Goal: Complete application form

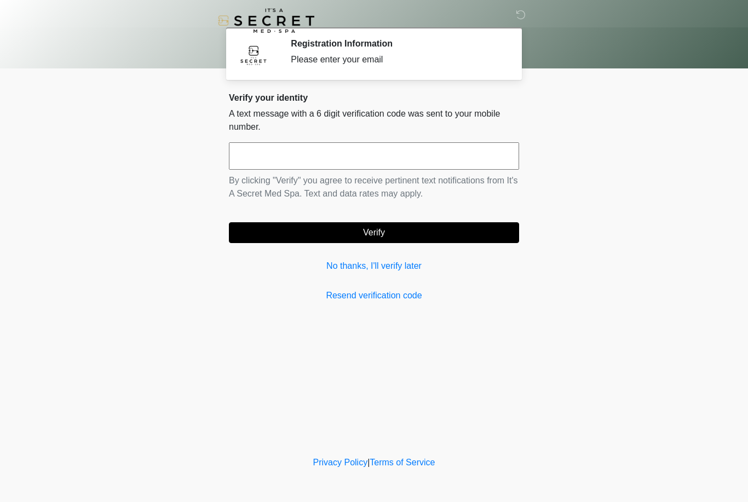
click at [410, 263] on link "No thanks, I'll verify later" at bounding box center [374, 265] width 290 height 13
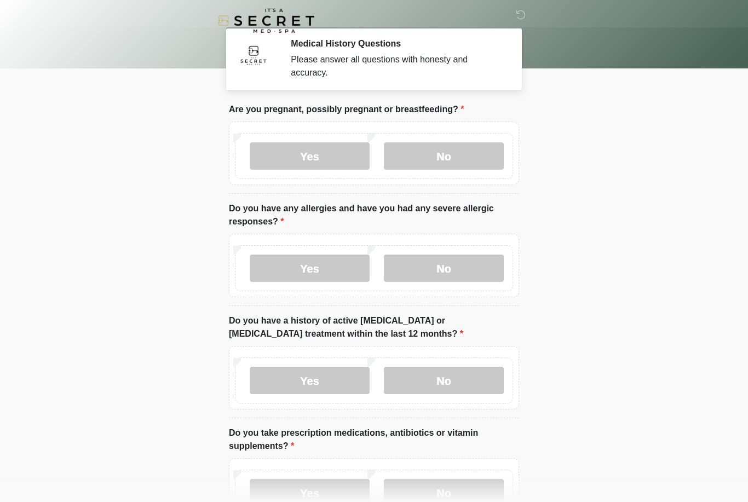
click at [453, 154] on label "No" at bounding box center [444, 155] width 120 height 27
click at [459, 268] on label "No" at bounding box center [444, 268] width 120 height 27
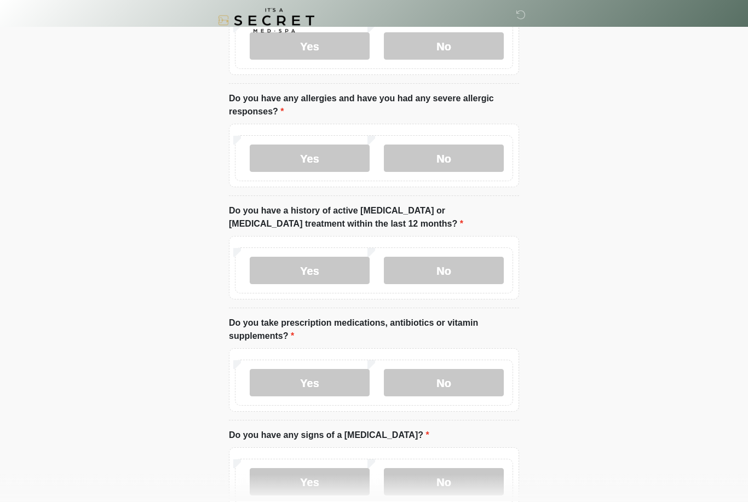
scroll to position [110, 0]
click at [461, 265] on label "No" at bounding box center [444, 270] width 120 height 27
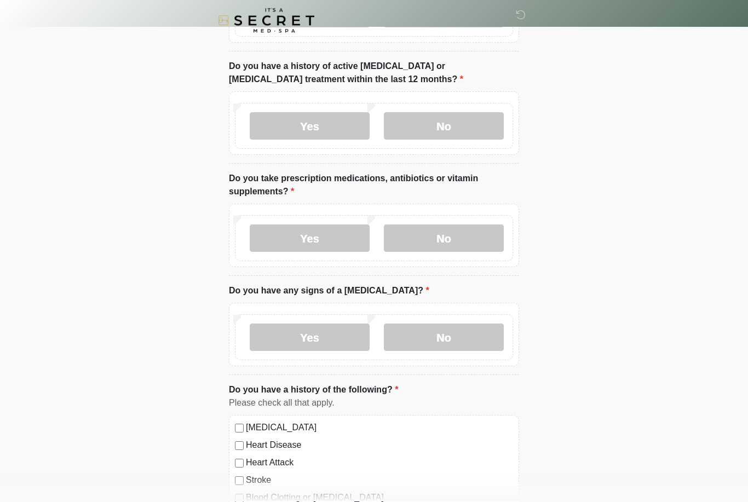
scroll to position [256, 0]
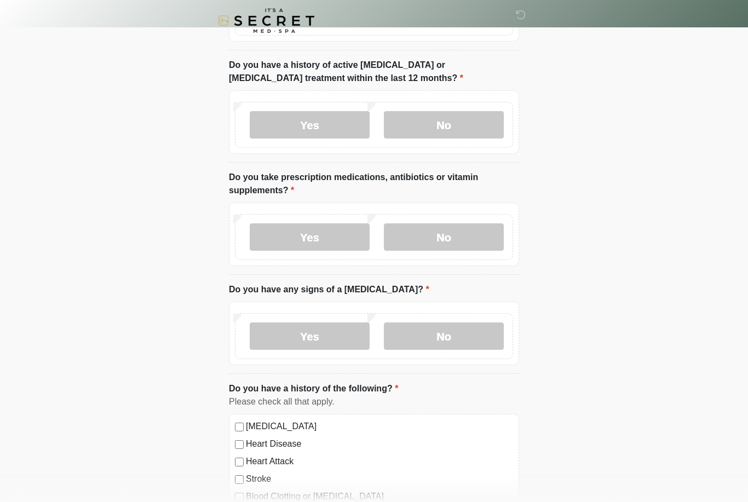
click at [336, 234] on label "Yes" at bounding box center [310, 236] width 120 height 27
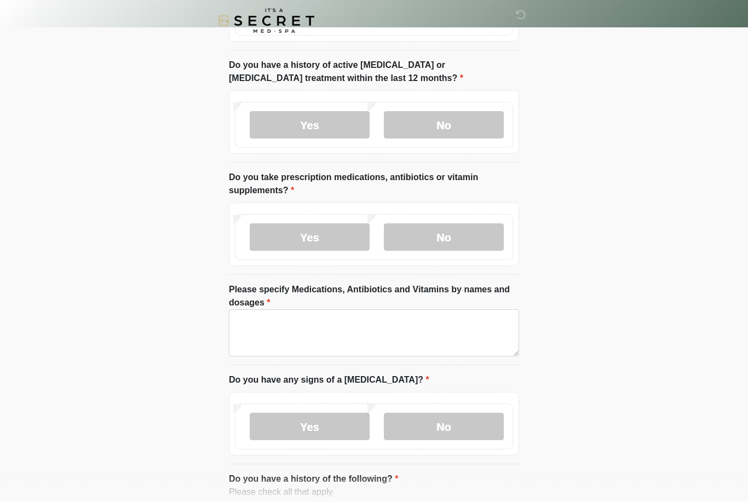
click at [402, 235] on label "No" at bounding box center [444, 236] width 120 height 27
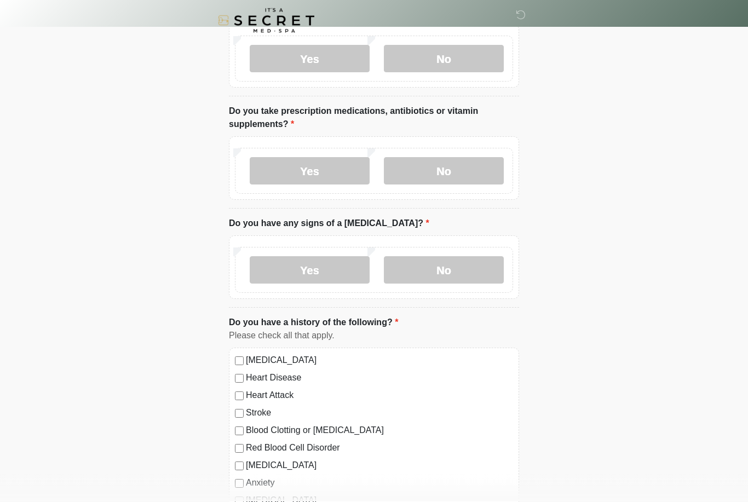
scroll to position [325, 0]
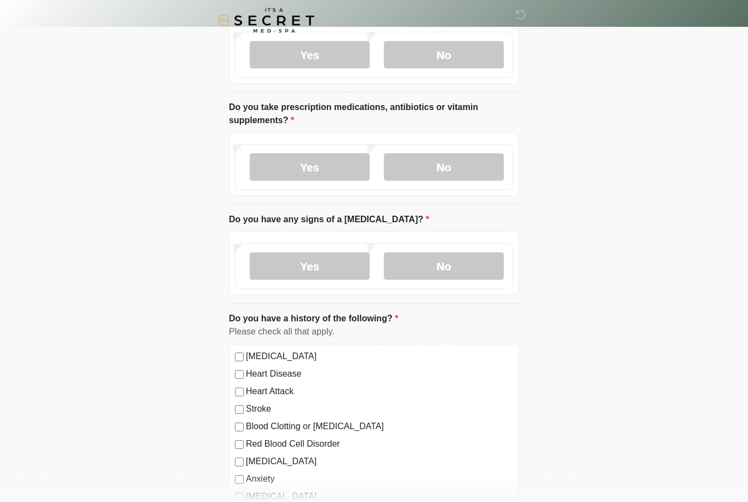
click at [456, 259] on label "No" at bounding box center [444, 266] width 120 height 27
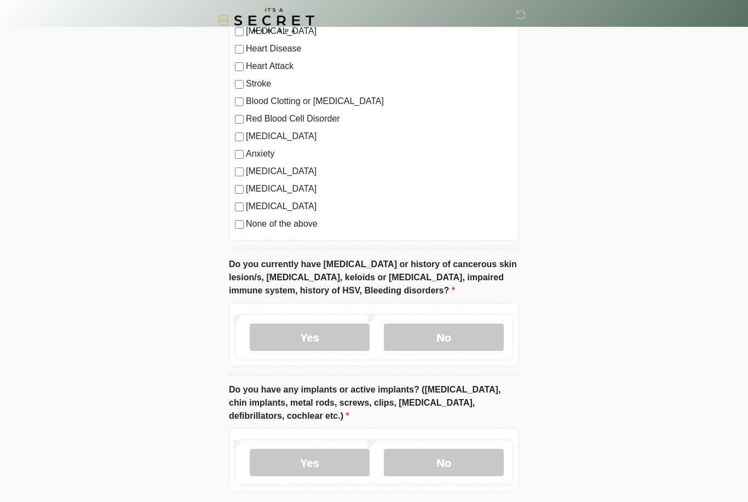
scroll to position [651, 0]
click at [455, 340] on label "No" at bounding box center [444, 336] width 120 height 27
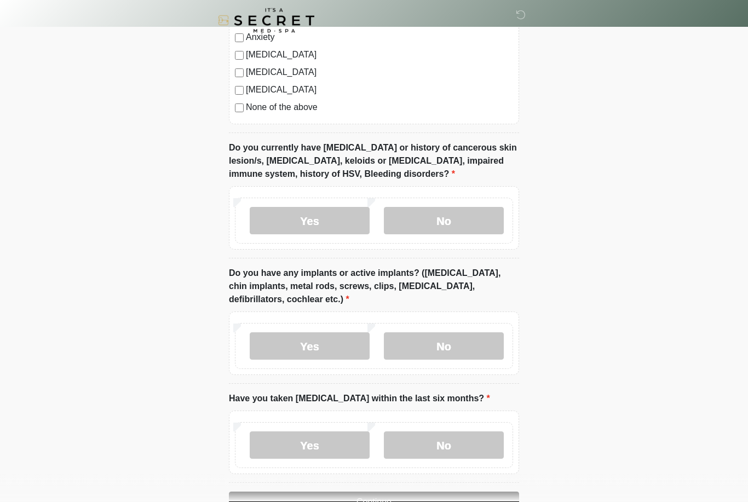
scroll to position [768, 0]
click at [454, 340] on label "No" at bounding box center [444, 345] width 120 height 27
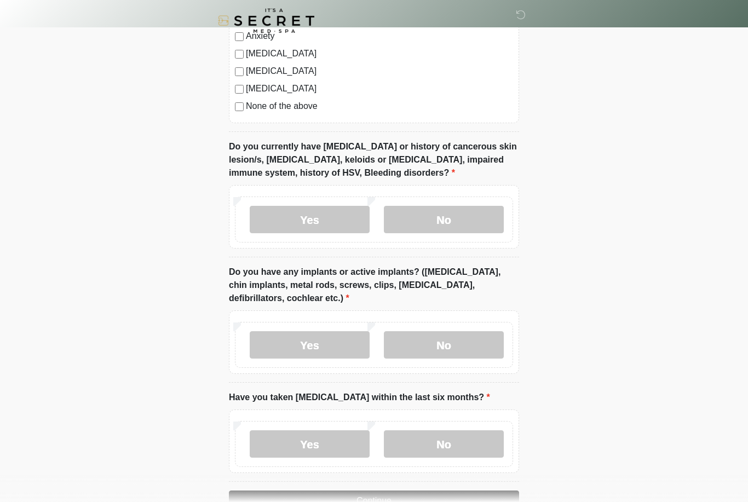
scroll to position [800, 0]
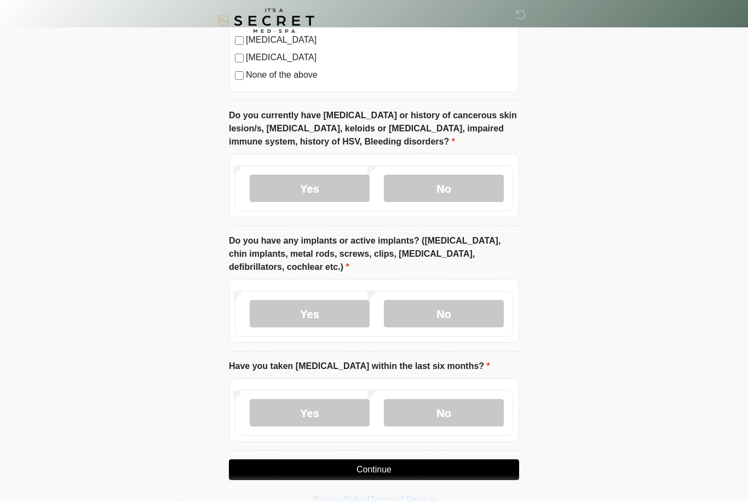
click at [439, 414] on label "No" at bounding box center [444, 412] width 120 height 27
click at [426, 471] on button "Continue" at bounding box center [374, 469] width 290 height 21
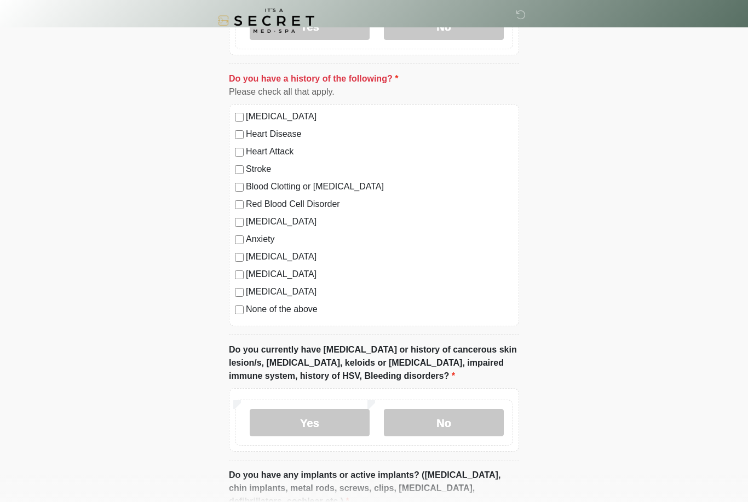
scroll to position [531, 0]
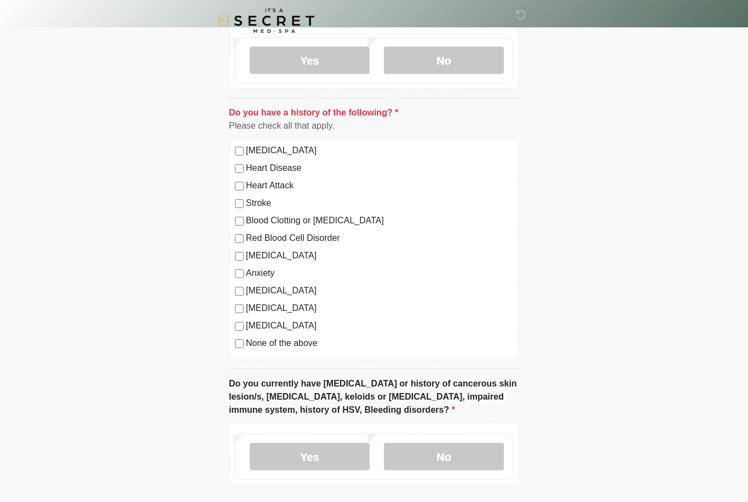
click at [306, 347] on label "None of the above" at bounding box center [379, 343] width 267 height 13
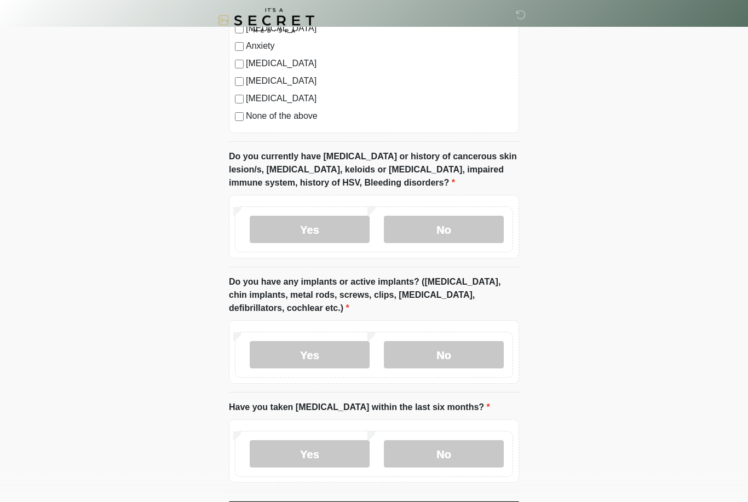
scroll to position [800, 0]
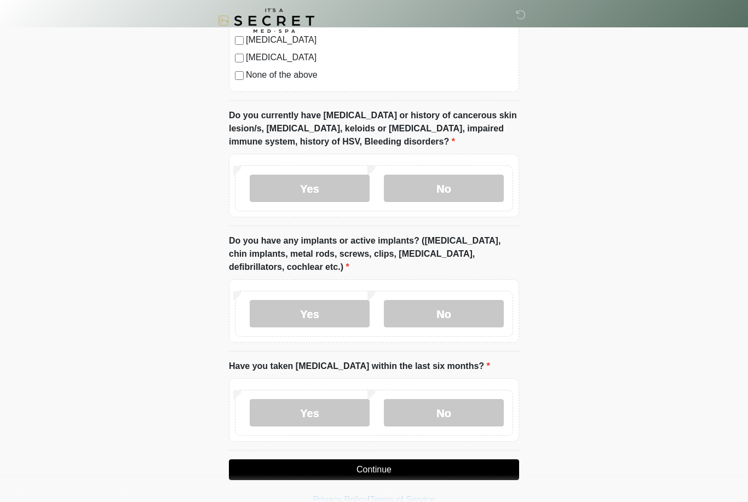
click at [420, 469] on button "Continue" at bounding box center [374, 469] width 290 height 21
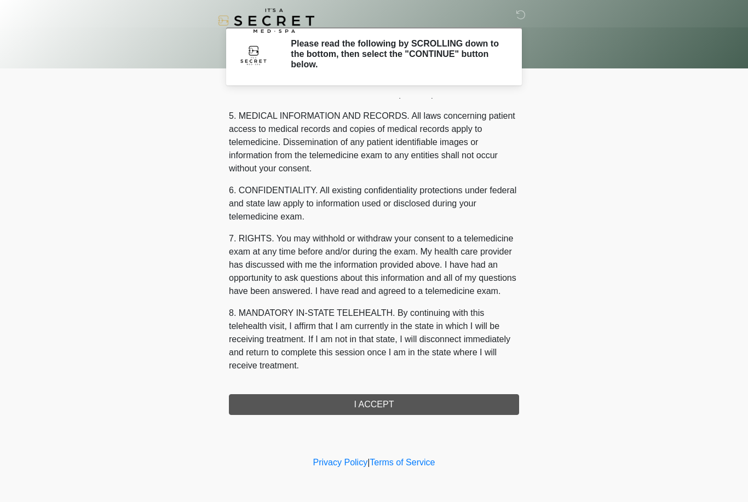
scroll to position [352, 0]
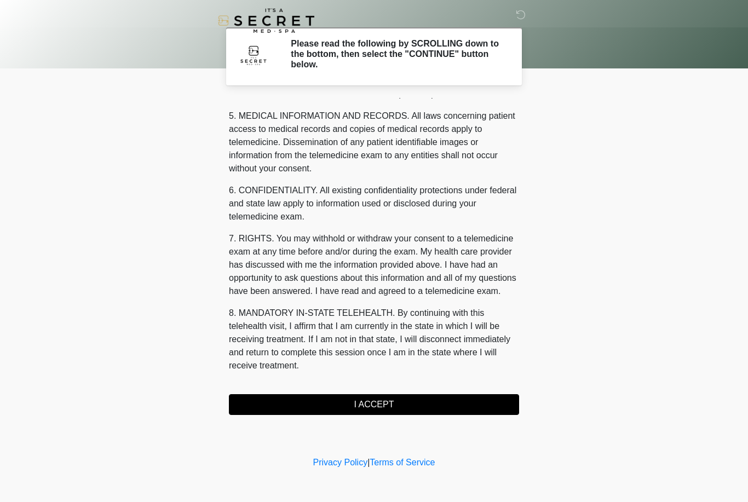
click at [394, 413] on button "I ACCEPT" at bounding box center [374, 404] width 290 height 21
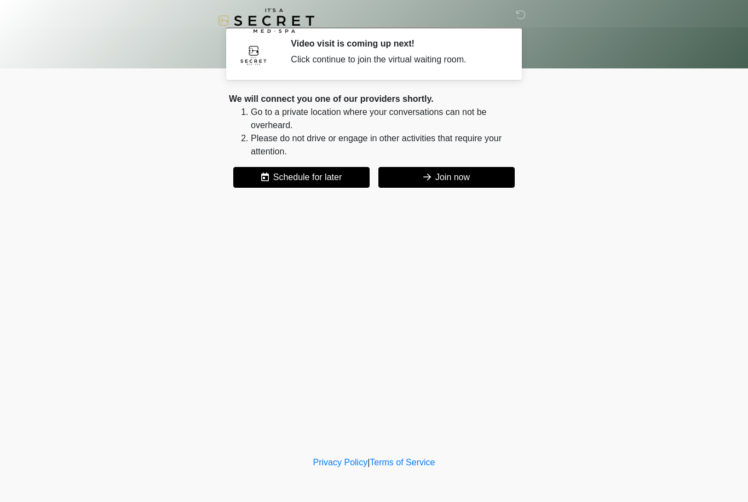
click at [458, 172] on button "Join now" at bounding box center [446, 177] width 136 height 21
